Goal: Task Accomplishment & Management: Use online tool/utility

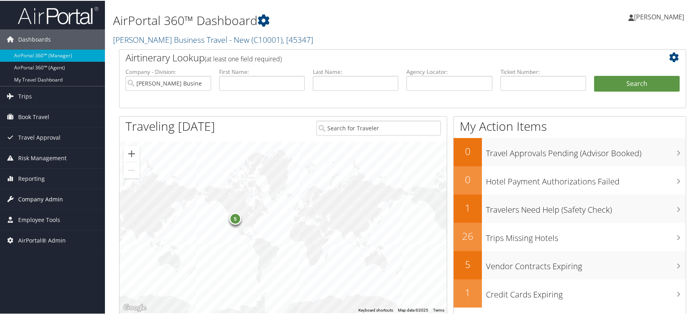
click at [46, 198] on span "Company Admin" at bounding box center [40, 199] width 45 height 20
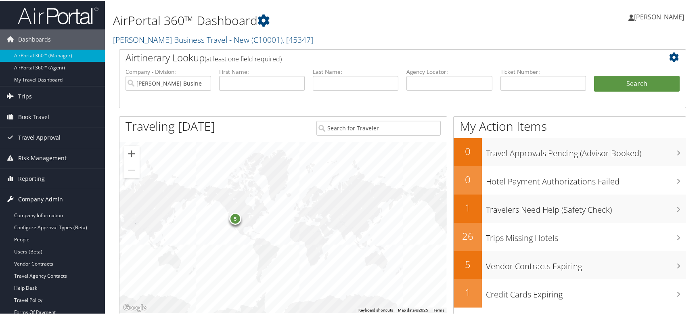
drag, startPoint x: 48, startPoint y: 197, endPoint x: 49, endPoint y: 204, distance: 6.9
click at [49, 197] on span "Company Admin" at bounding box center [40, 199] width 45 height 20
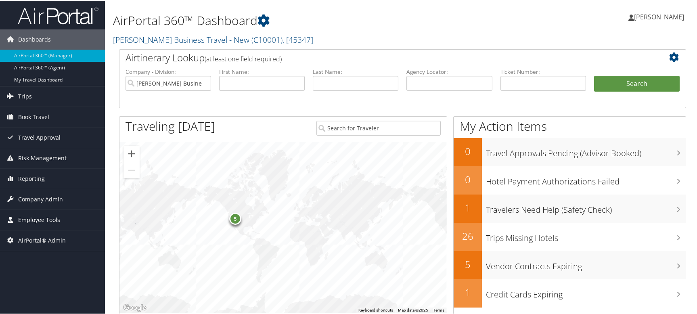
click at [46, 219] on span "Employee Tools" at bounding box center [39, 219] width 42 height 20
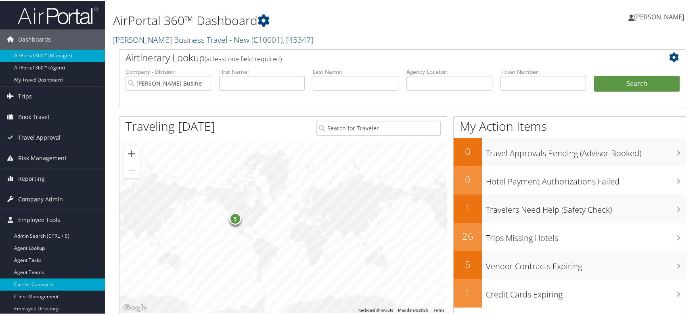
drag, startPoint x: 42, startPoint y: 286, endPoint x: 68, endPoint y: 277, distance: 27.2
click at [42, 286] on link "Carrier Contracts" at bounding box center [52, 284] width 105 height 12
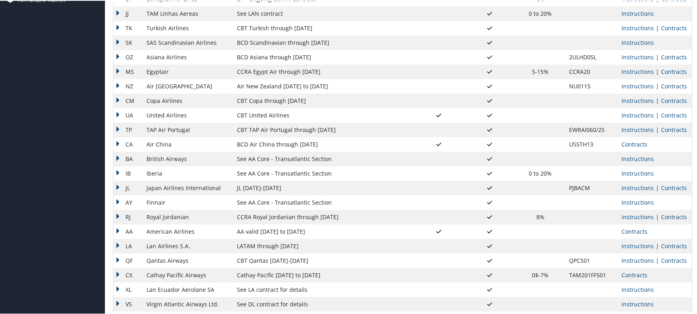
scroll to position [323, 0]
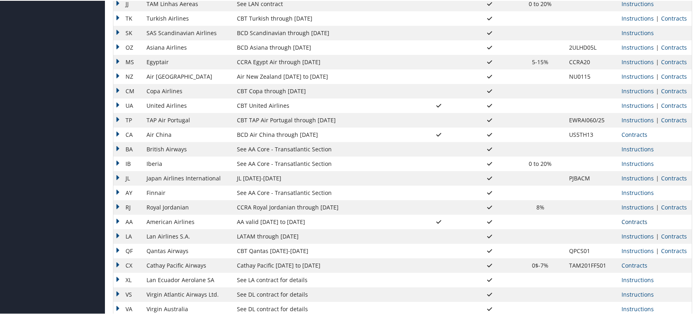
click at [639, 222] on link "Contracts" at bounding box center [635, 221] width 26 height 8
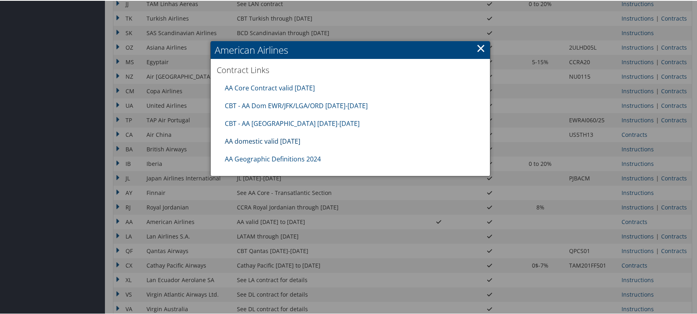
click at [263, 141] on link "AA domestic valid 30jun26" at bounding box center [262, 140] width 75 height 9
click at [476, 46] on link "×" at bounding box center [480, 47] width 9 height 16
